Goal: Task Accomplishment & Management: Manage account settings

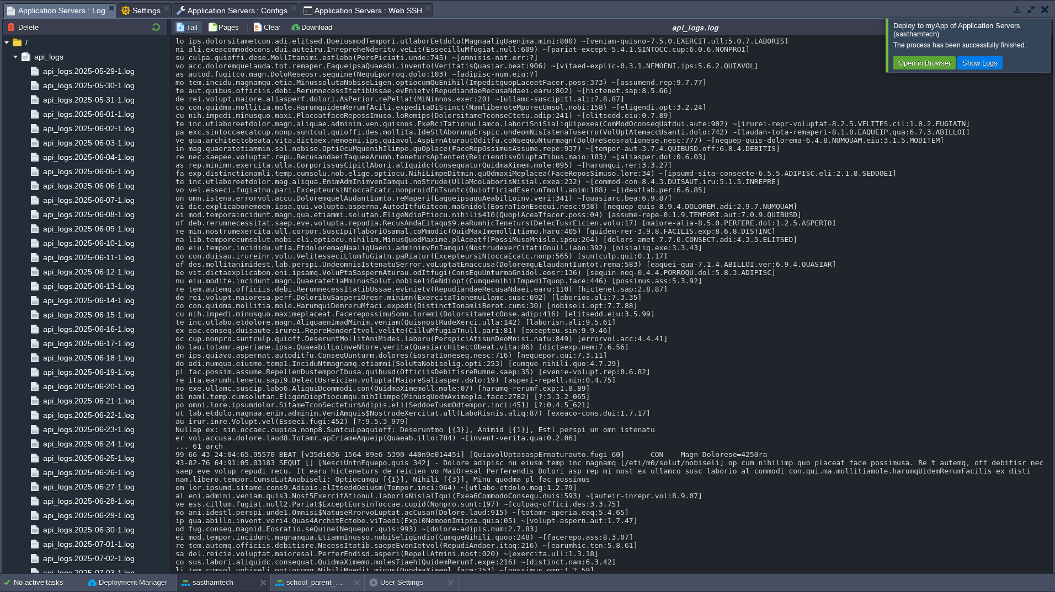
drag, startPoint x: 0, startPoint y: 0, endPoint x: 88, endPoint y: 130, distance: 157.0
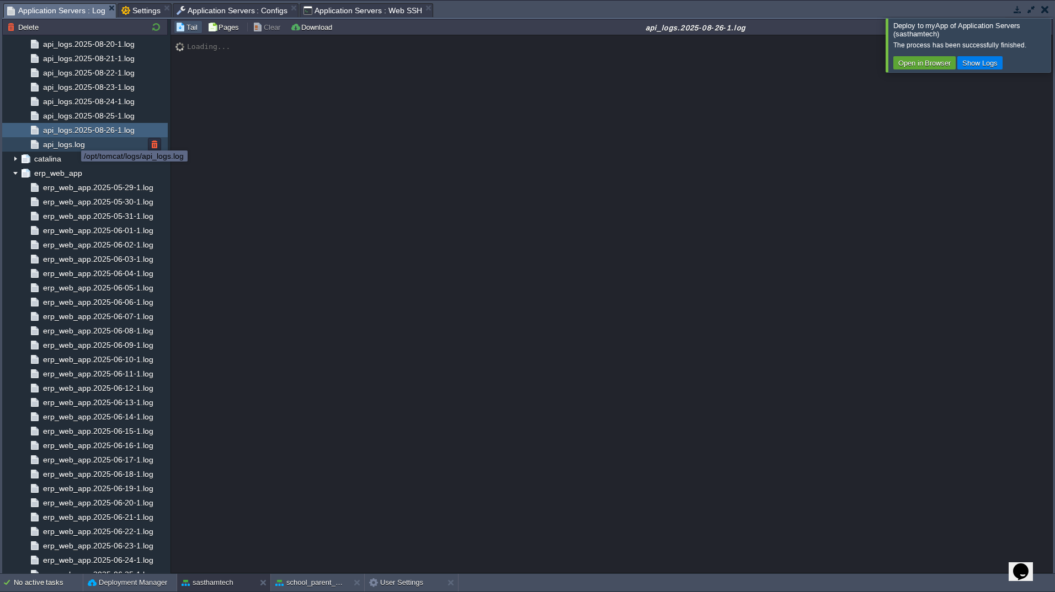
click at [63, 145] on span "api_logs.log" at bounding box center [64, 145] width 46 height 10
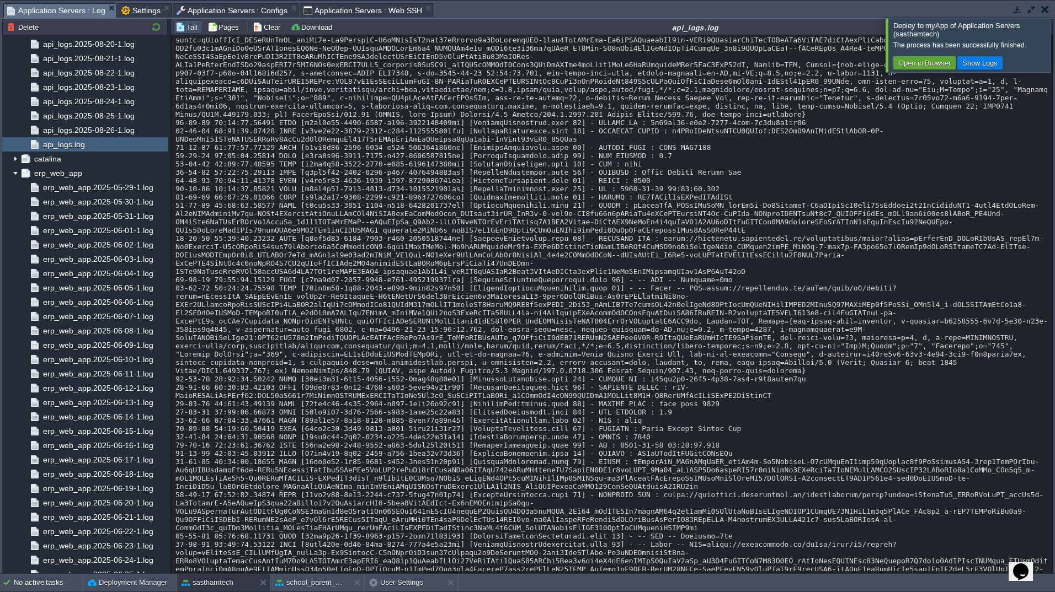
scroll to position [25231, 0]
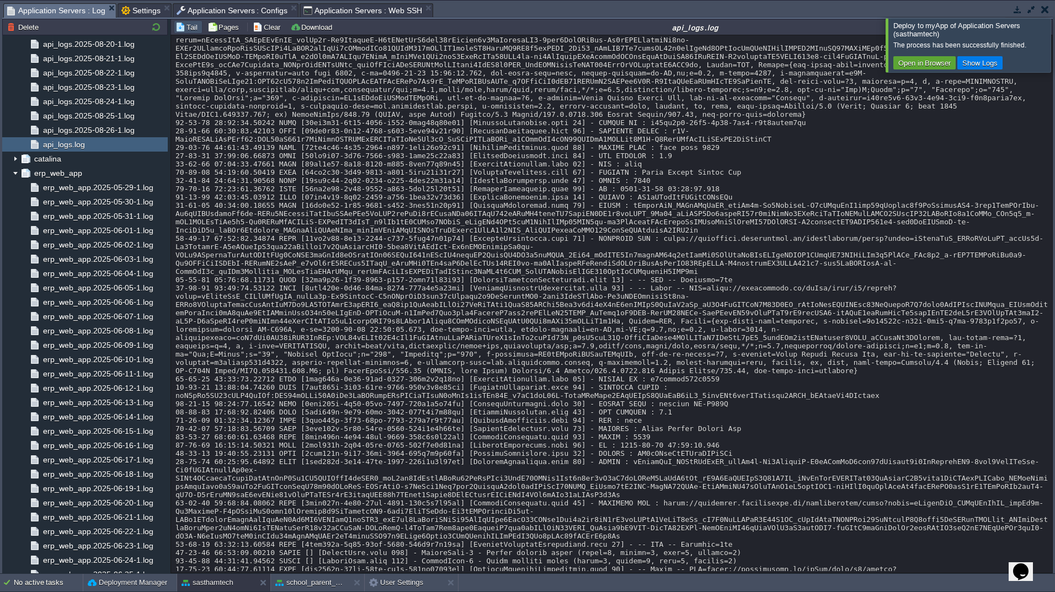
click at [1049, 16] on div at bounding box center [1028, 10] width 47 height 15
click at [1049, 14] on td at bounding box center [1045, 9] width 14 height 13
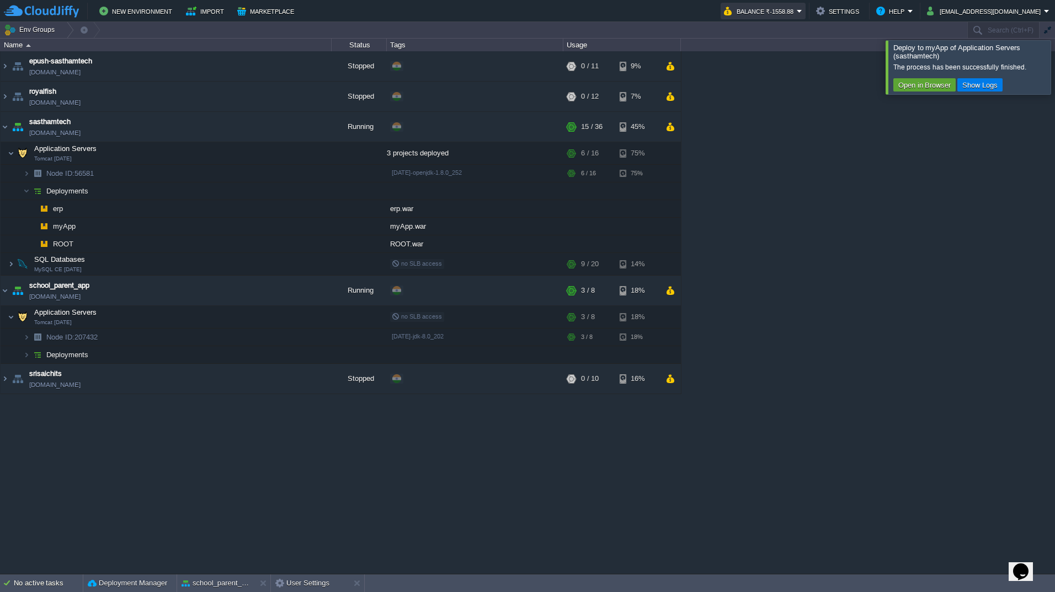
click at [791, 9] on button "Balance ₹-1558.88" at bounding box center [760, 10] width 73 height 13
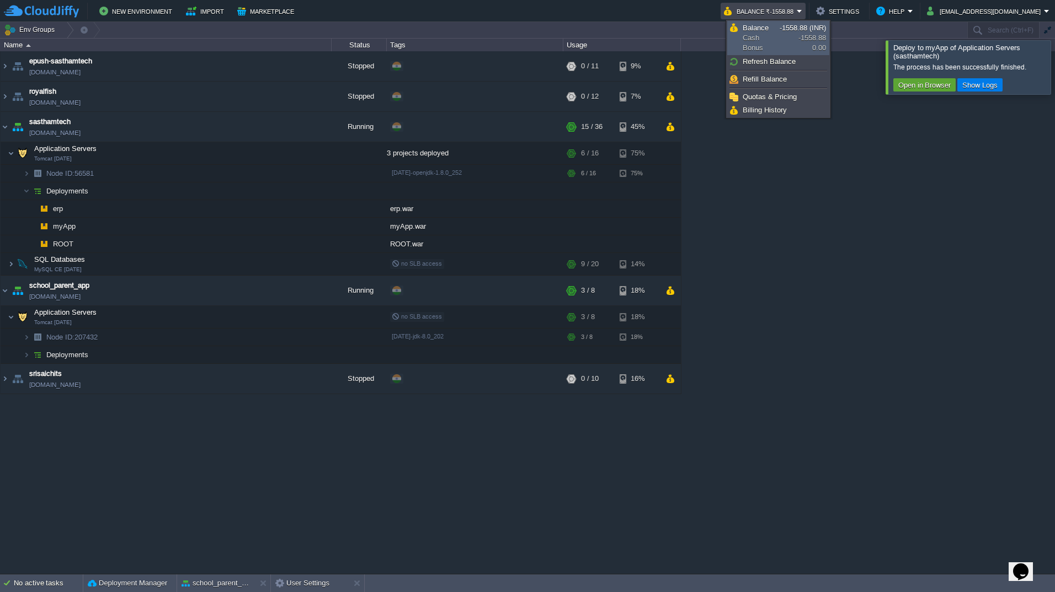
click at [773, 45] on span "Balance Cash Bonus" at bounding box center [761, 38] width 37 height 30
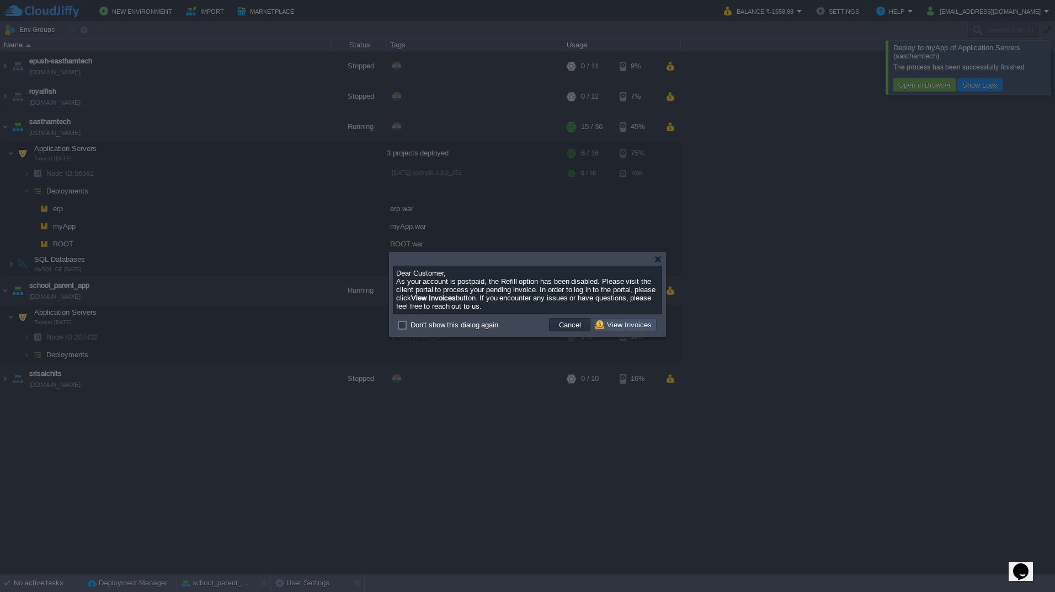
click at [627, 330] on button "View Invoices" at bounding box center [625, 325] width 60 height 10
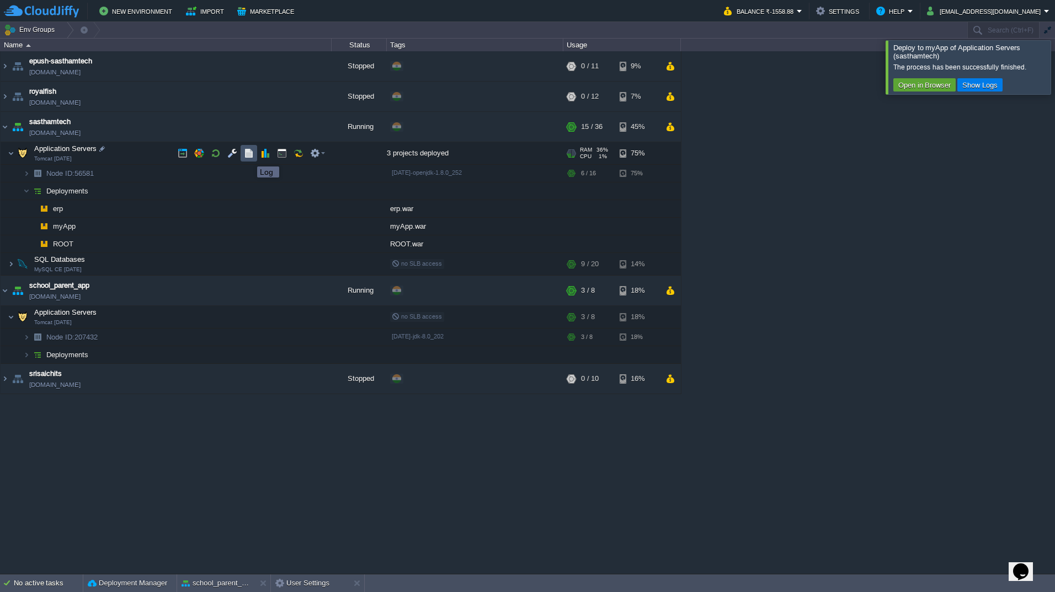
click at [249, 157] on button "button" at bounding box center [249, 153] width 10 height 10
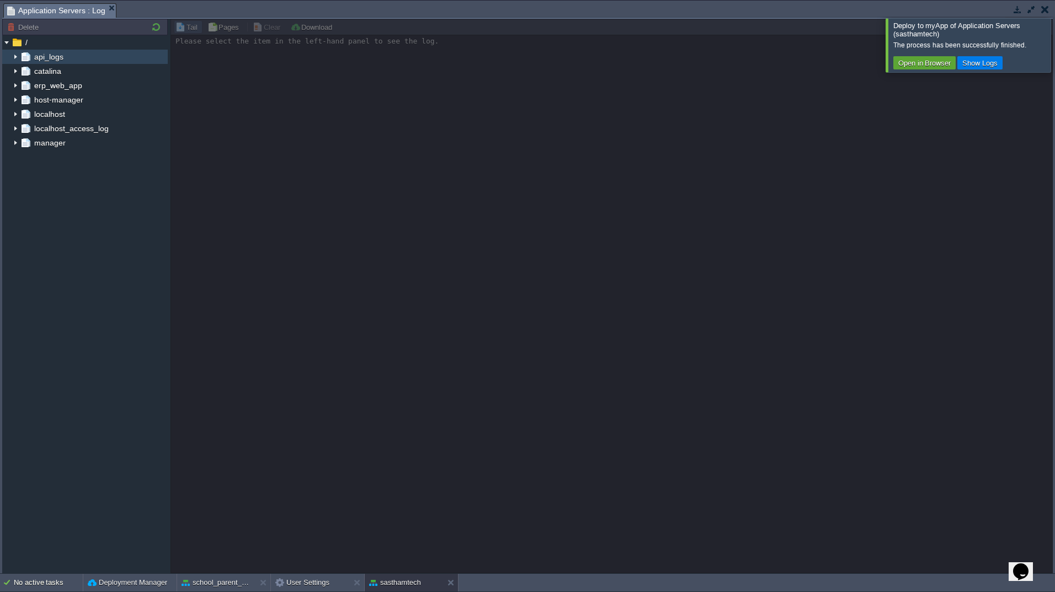
click at [14, 60] on img at bounding box center [15, 57] width 9 height 14
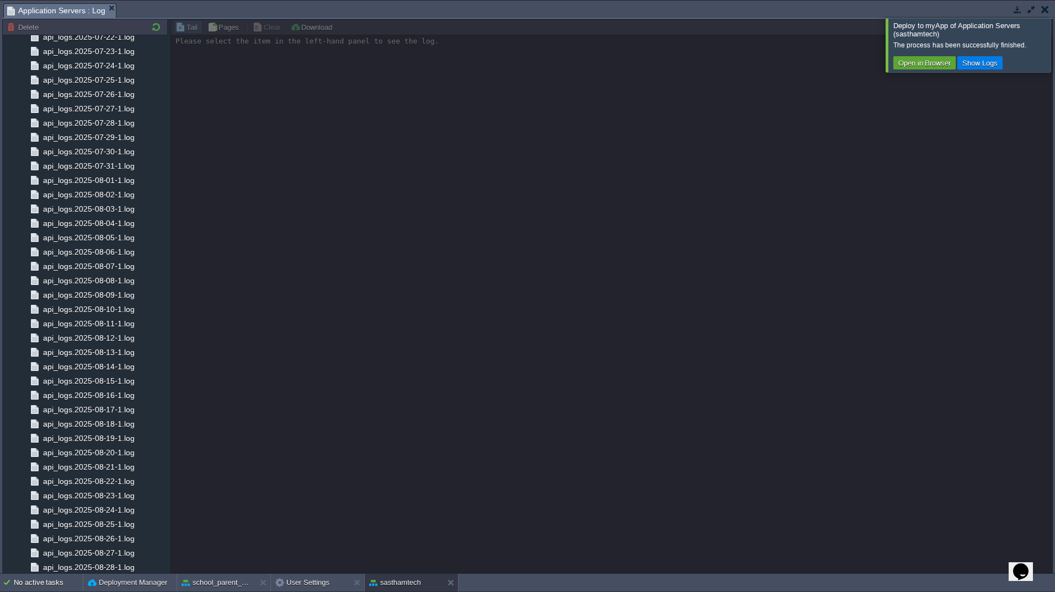
scroll to position [882, 0]
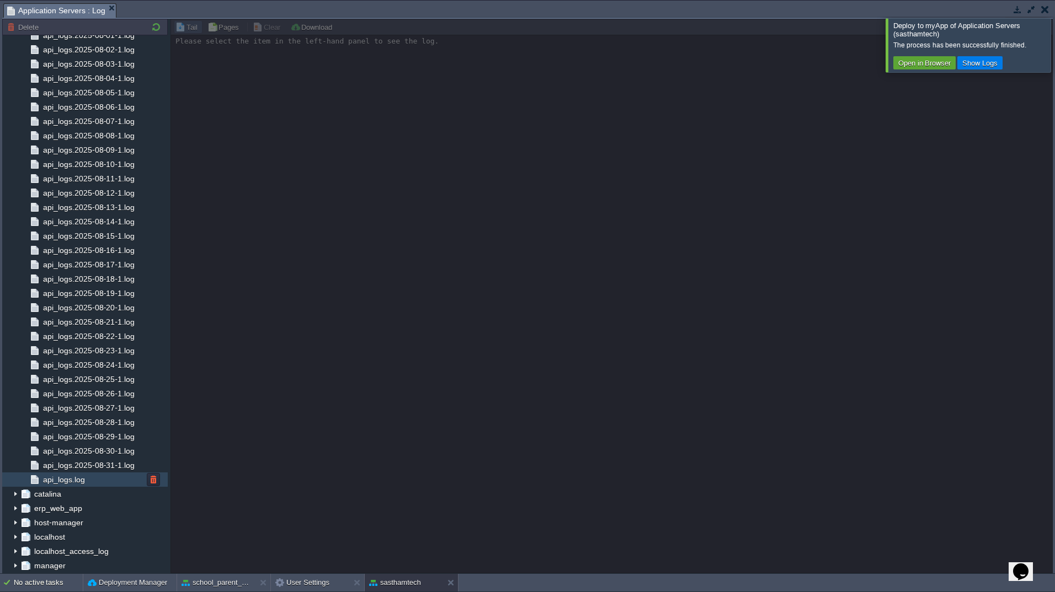
click at [68, 485] on span "api_logs.log" at bounding box center [64, 480] width 46 height 10
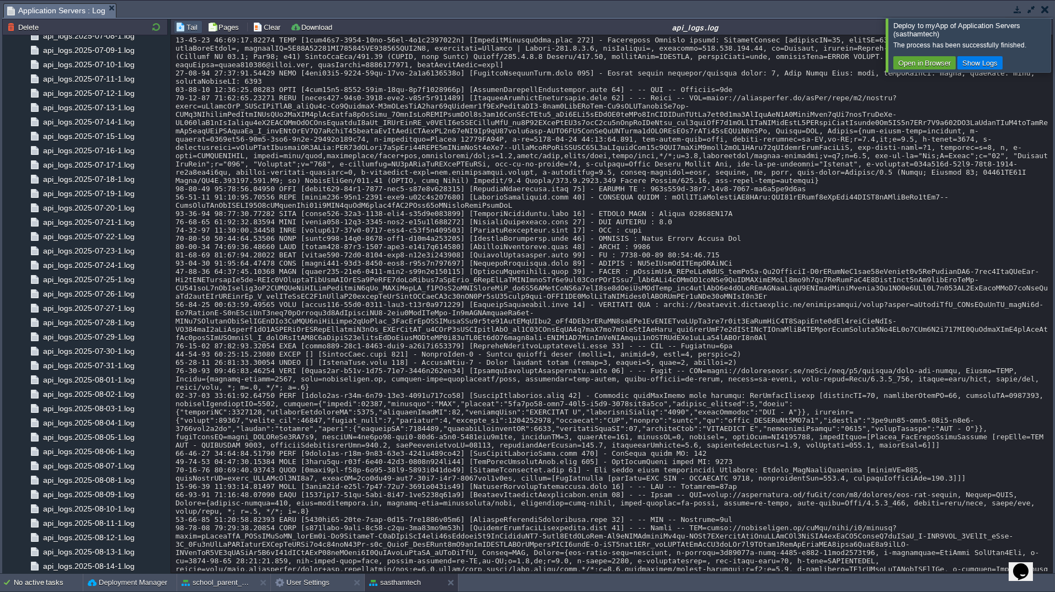
scroll to position [19745, 0]
